Goal: Task Accomplishment & Management: Use online tool/utility

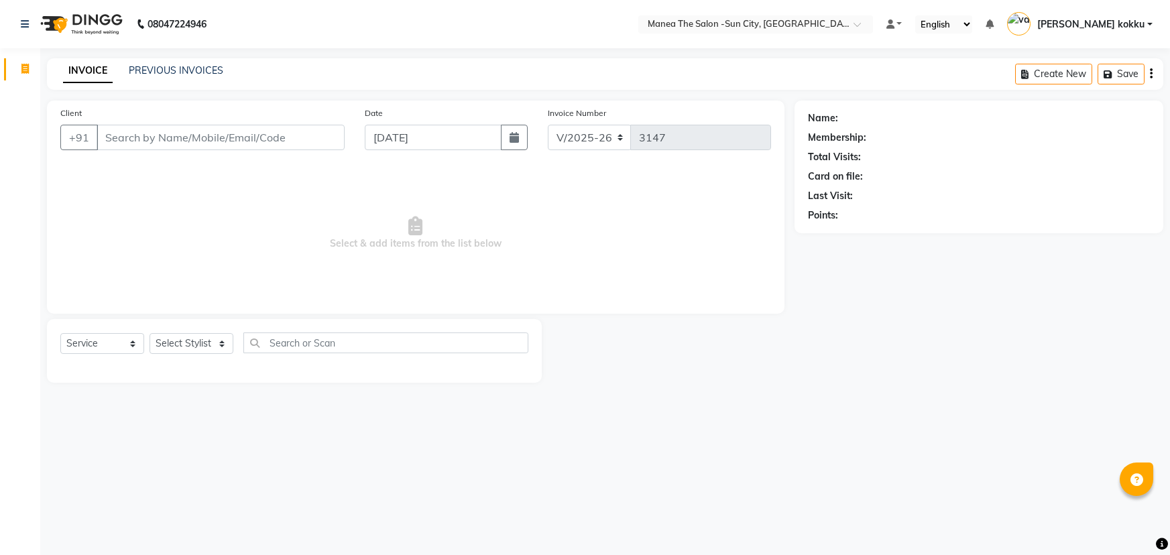
select select "5822"
select select "service"
click at [209, 347] on select "Select Stylist [PERSON_NAME] [PERSON_NAME] [PERSON_NAME] Ikrar [PERSON_NAME] K …" at bounding box center [192, 343] width 84 height 21
select select "60026"
click at [150, 333] on select "Select Stylist [PERSON_NAME] [PERSON_NAME] [PERSON_NAME] Ikrar [PERSON_NAME] K …" at bounding box center [192, 343] width 84 height 21
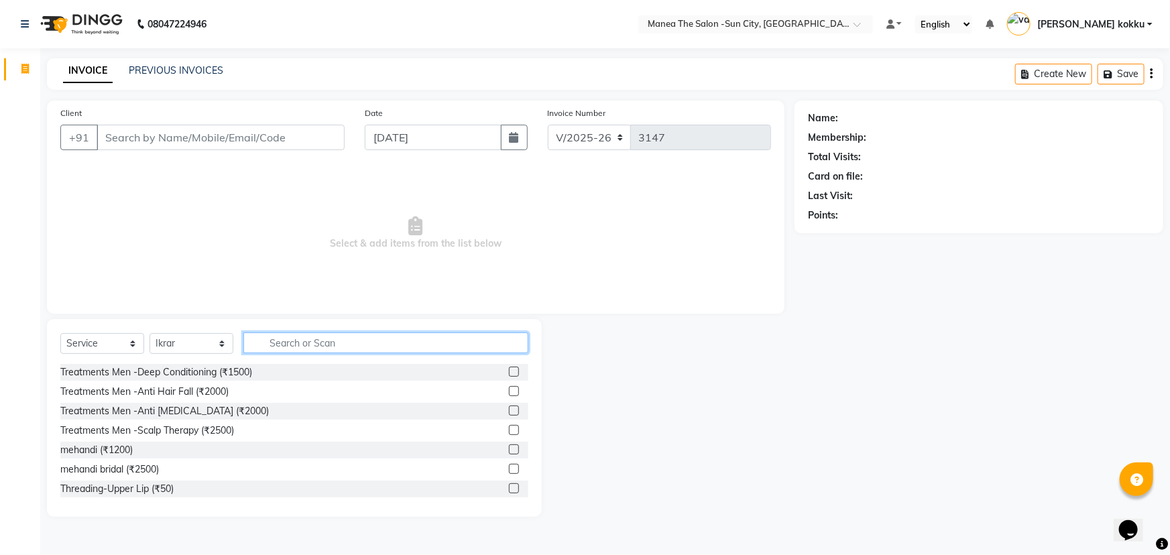
click at [335, 340] on input "text" at bounding box center [385, 343] width 285 height 21
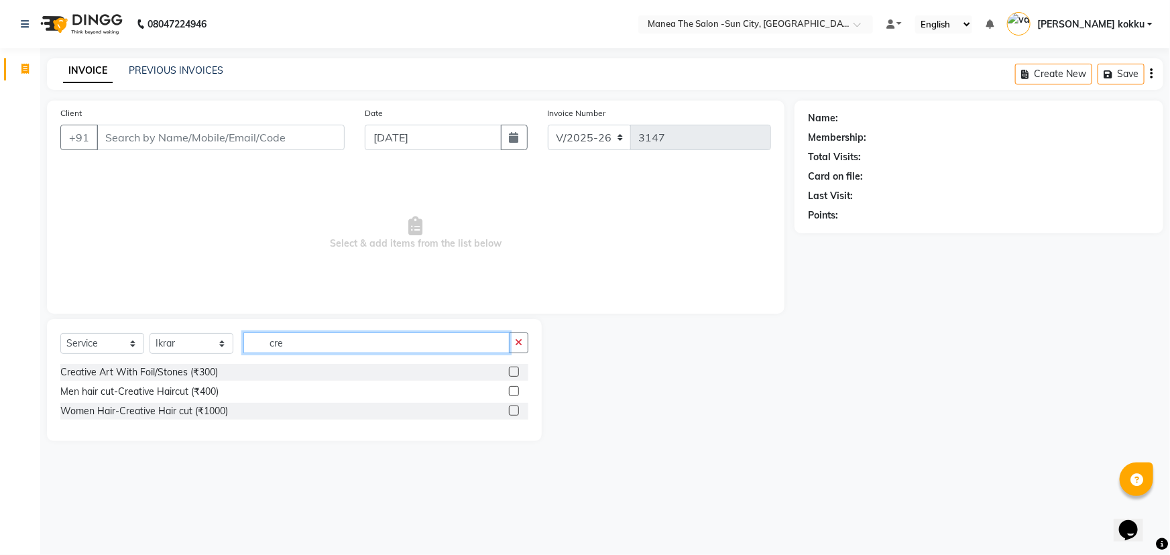
type input "cre"
click at [513, 410] on label at bounding box center [514, 411] width 10 height 10
click at [513, 410] on input "checkbox" at bounding box center [513, 411] width 9 height 9
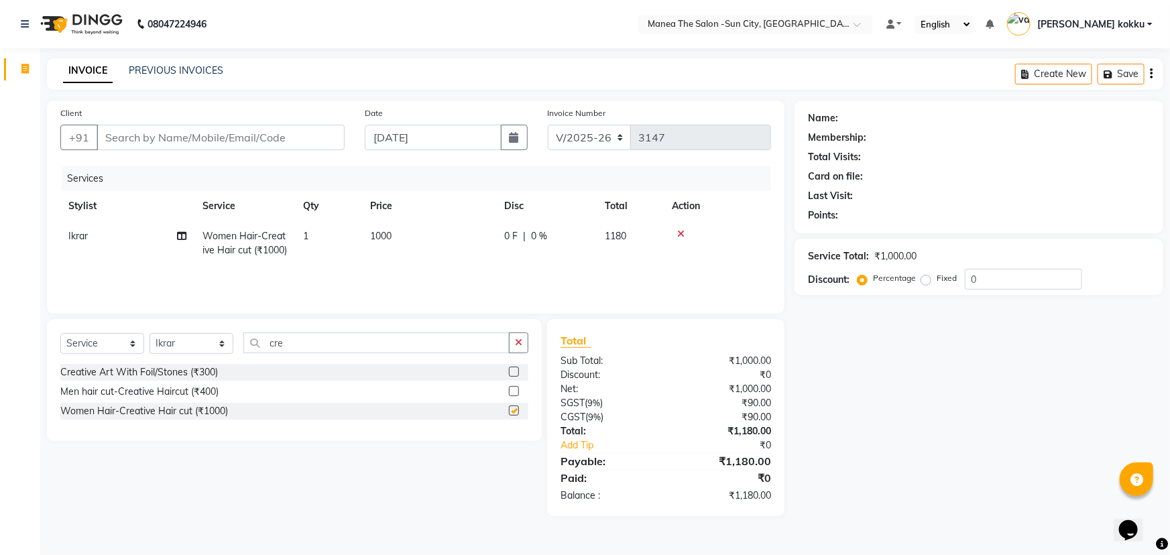
checkbox input "false"
click at [514, 340] on button "button" at bounding box center [518, 343] width 19 height 21
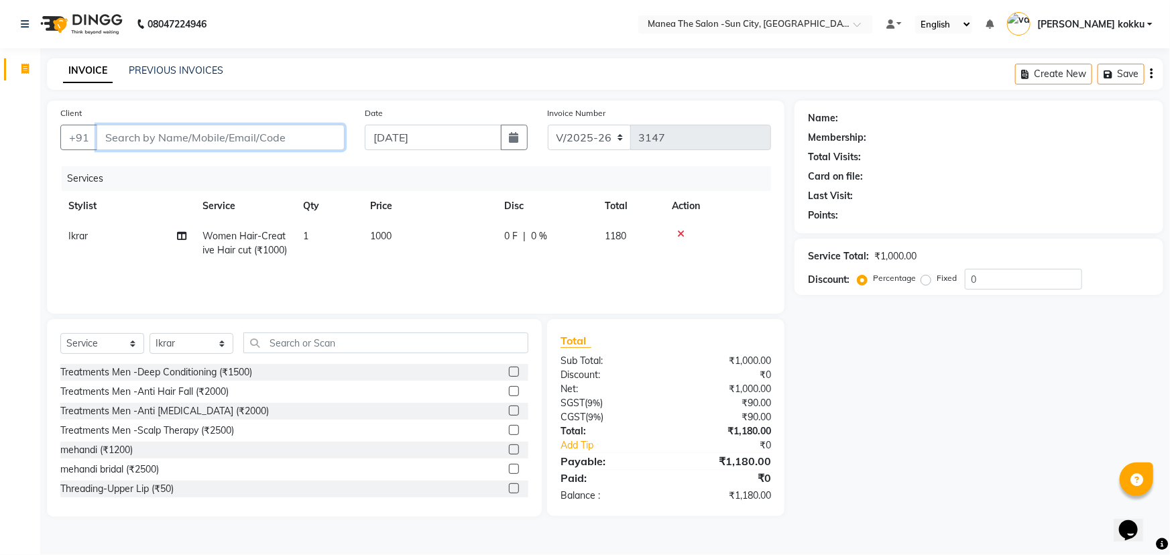
click at [275, 139] on input "Client" at bounding box center [221, 137] width 248 height 25
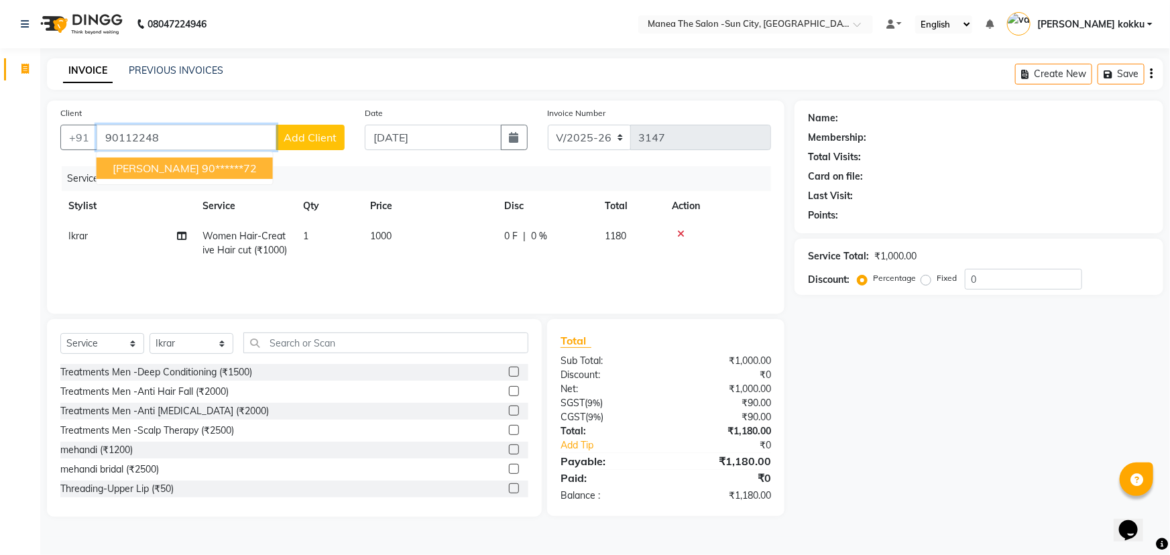
click at [202, 172] on ngb-highlight "90******72" at bounding box center [229, 168] width 55 height 13
type input "90******72"
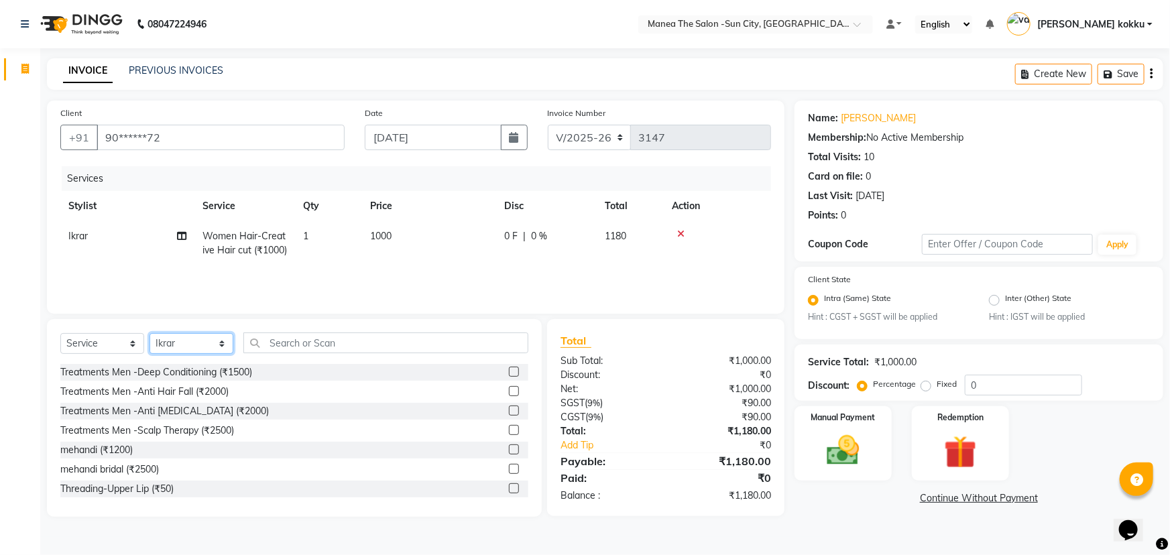
click at [204, 345] on select "Select Stylist [PERSON_NAME] [PERSON_NAME] [PERSON_NAME] Ikrar [PERSON_NAME] K …" at bounding box center [192, 343] width 84 height 21
select select "89893"
click at [150, 333] on select "Select Stylist [PERSON_NAME] [PERSON_NAME] [PERSON_NAME] Ikrar [PERSON_NAME] K …" at bounding box center [192, 343] width 84 height 21
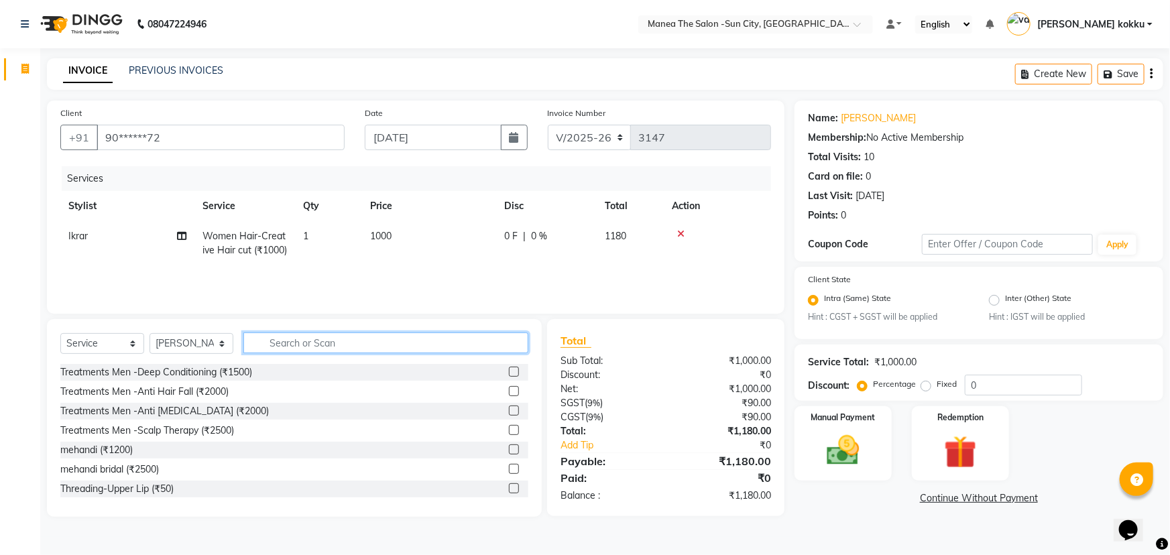
click at [304, 347] on input "text" at bounding box center [385, 343] width 285 height 21
type input "gel"
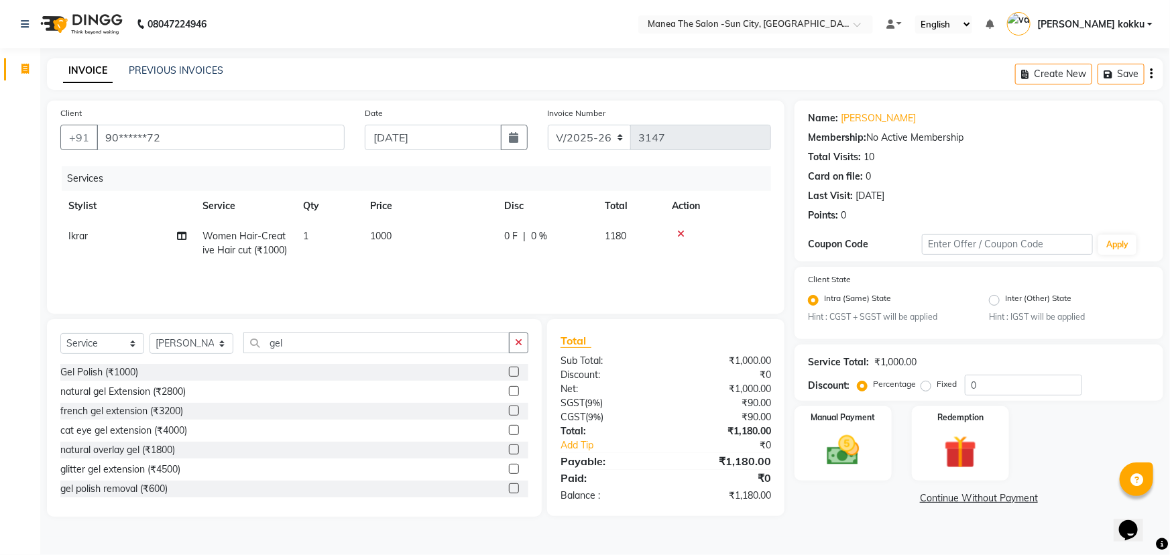
click at [509, 373] on label at bounding box center [514, 372] width 10 height 10
click at [509, 373] on input "checkbox" at bounding box center [513, 372] width 9 height 9
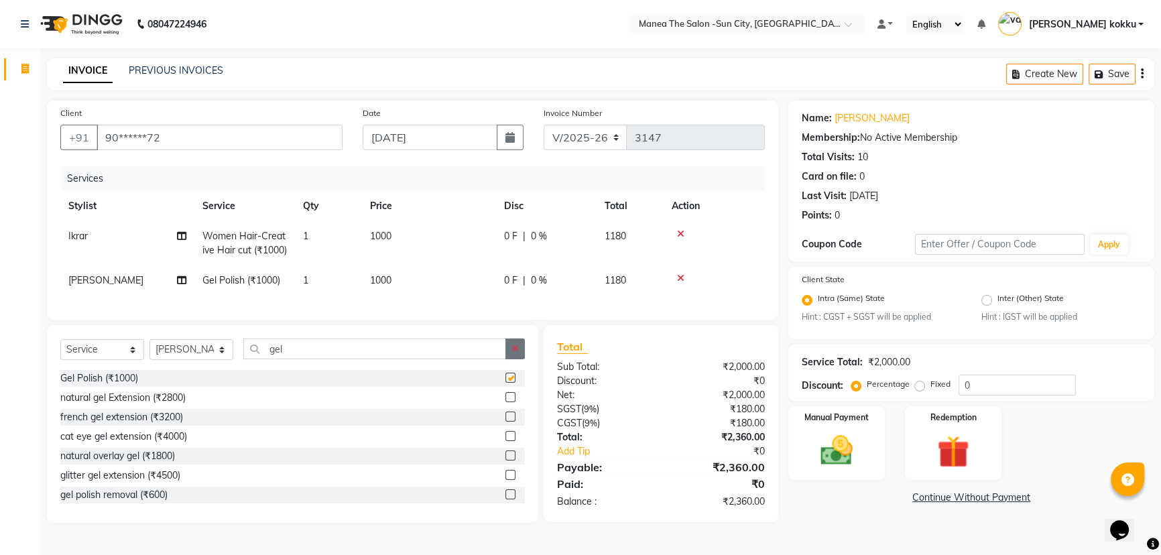
checkbox input "false"
click at [512, 353] on icon "button" at bounding box center [515, 348] width 7 height 9
click at [430, 294] on td "1000" at bounding box center [429, 280] width 134 height 30
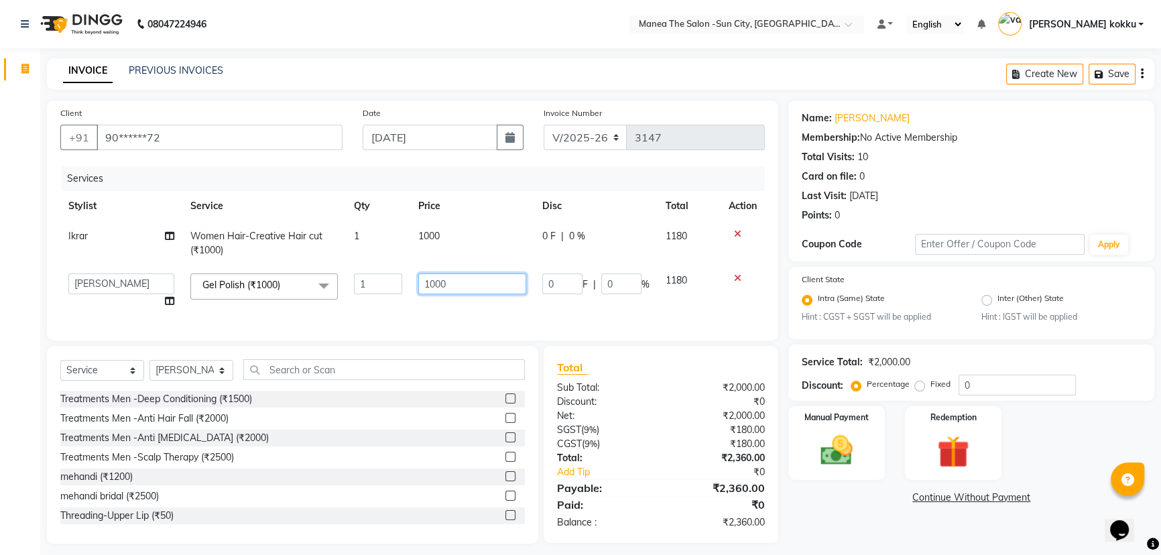
drag, startPoint x: 463, startPoint y: 282, endPoint x: 335, endPoint y: 403, distance: 175.9
click at [335, 402] on div "Client +91 90******72 Date [DATE] Invoice Number V/2025 V/[PHONE_NUMBER] Servic…" at bounding box center [413, 322] width 752 height 443
type input "800"
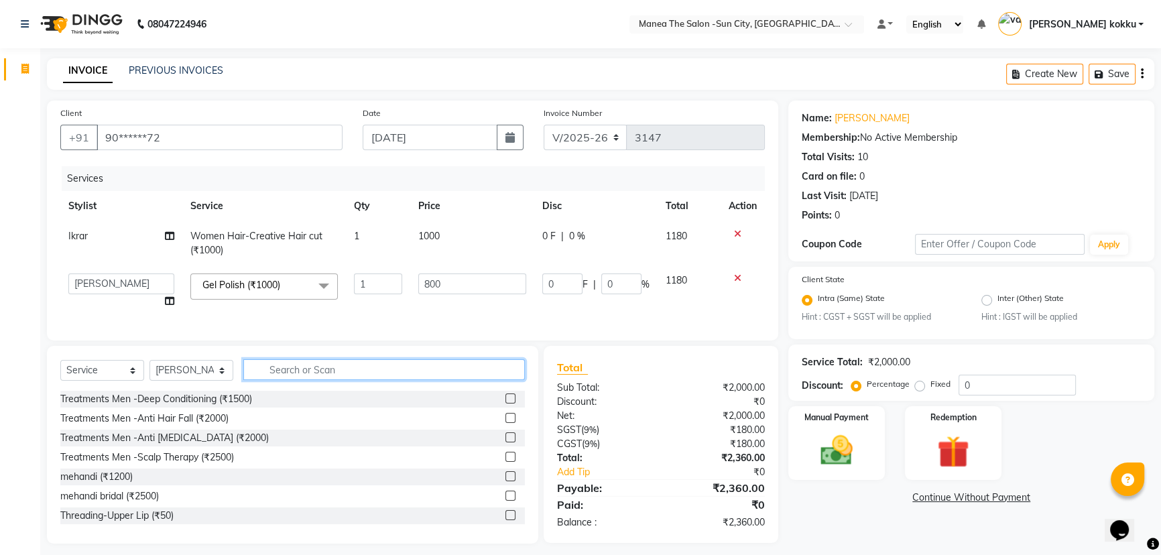
click at [404, 378] on input "text" at bounding box center [384, 369] width 282 height 21
